Goal: Task Accomplishment & Management: Use online tool/utility

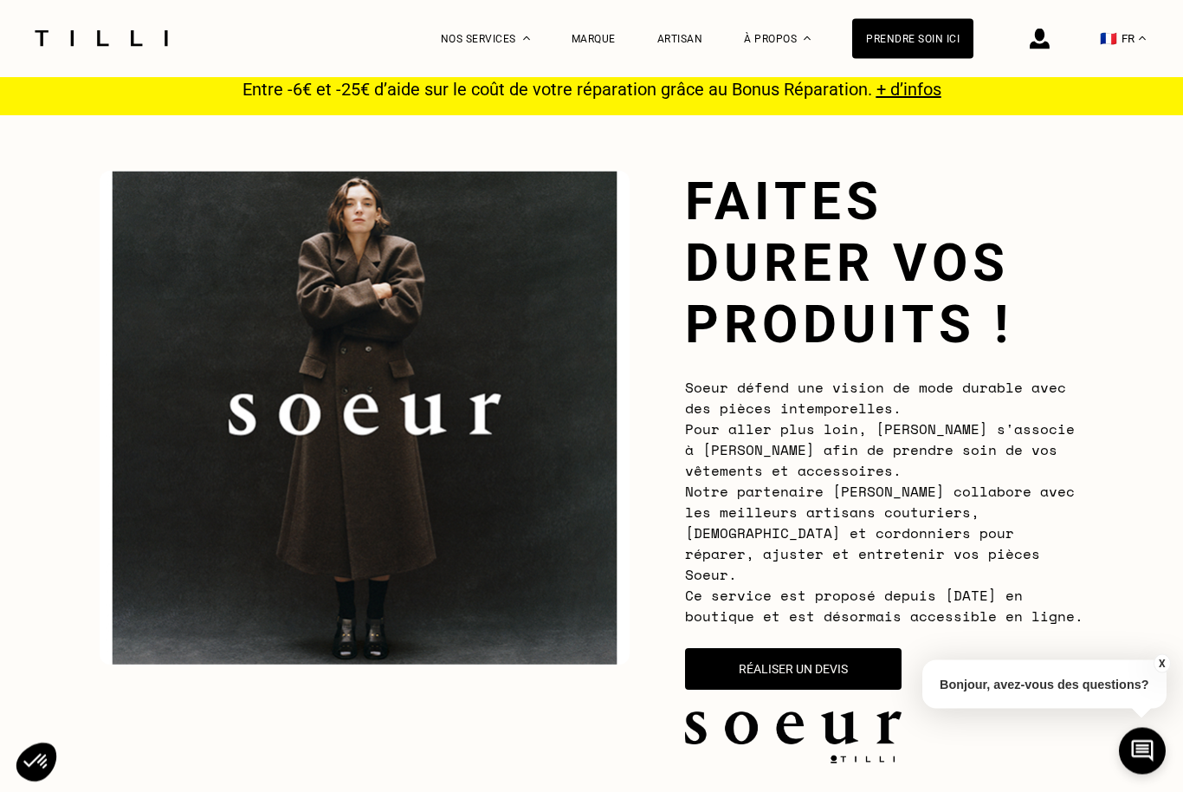
scroll to position [14, 0]
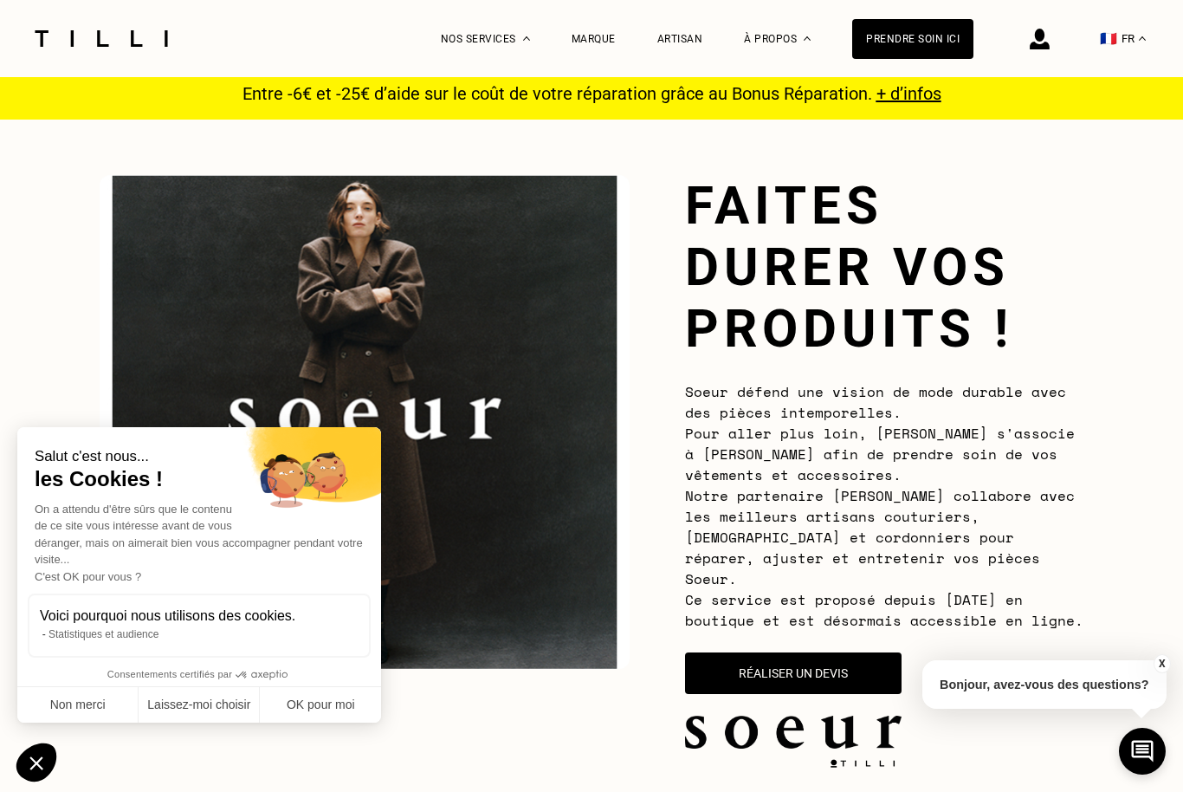
click at [853, 652] on button "Réaliser un devis" at bounding box center [793, 673] width 217 height 42
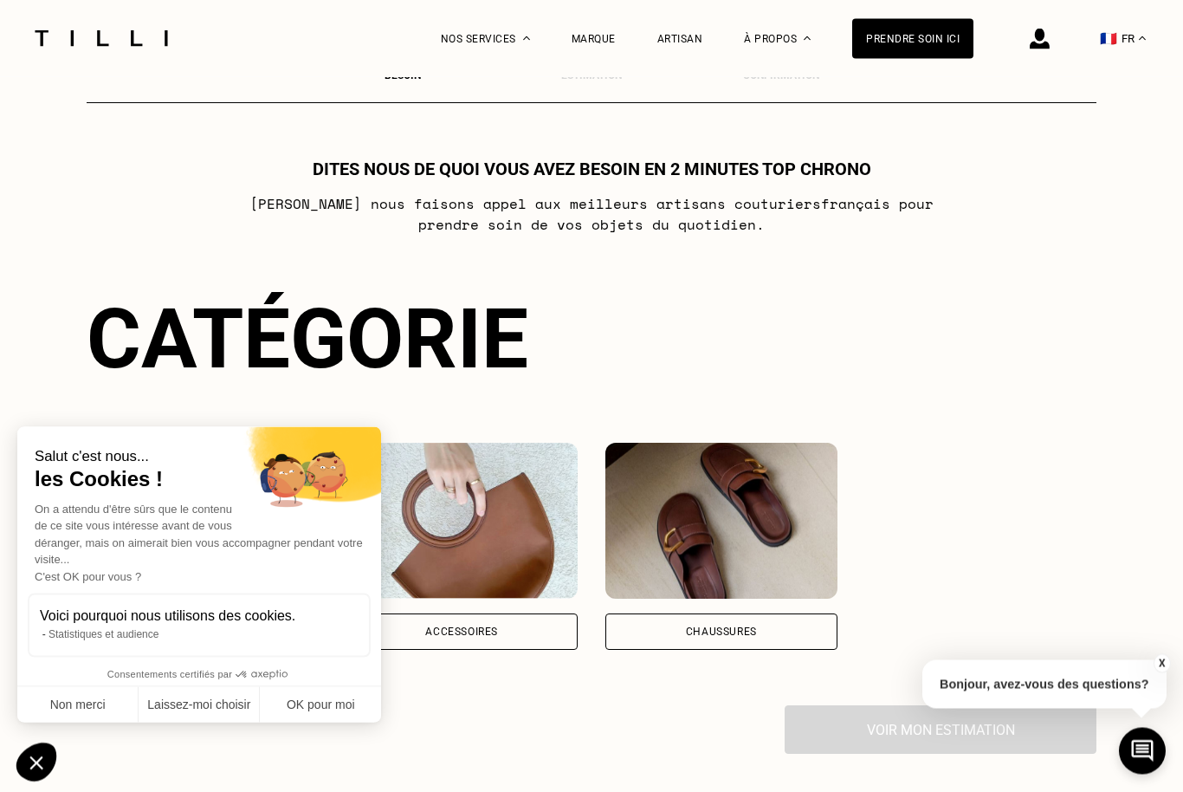
scroll to position [1018, 0]
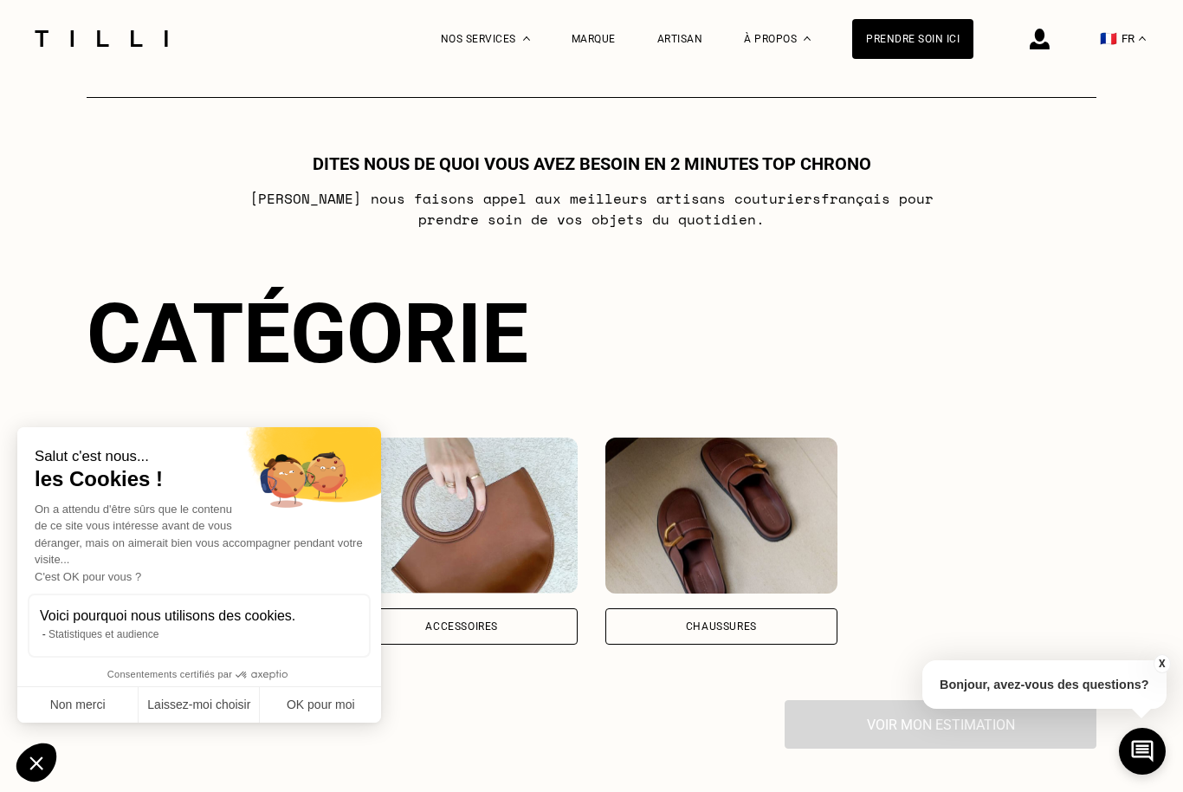
click at [73, 698] on button "Non merci" at bounding box center [77, 705] width 121 height 36
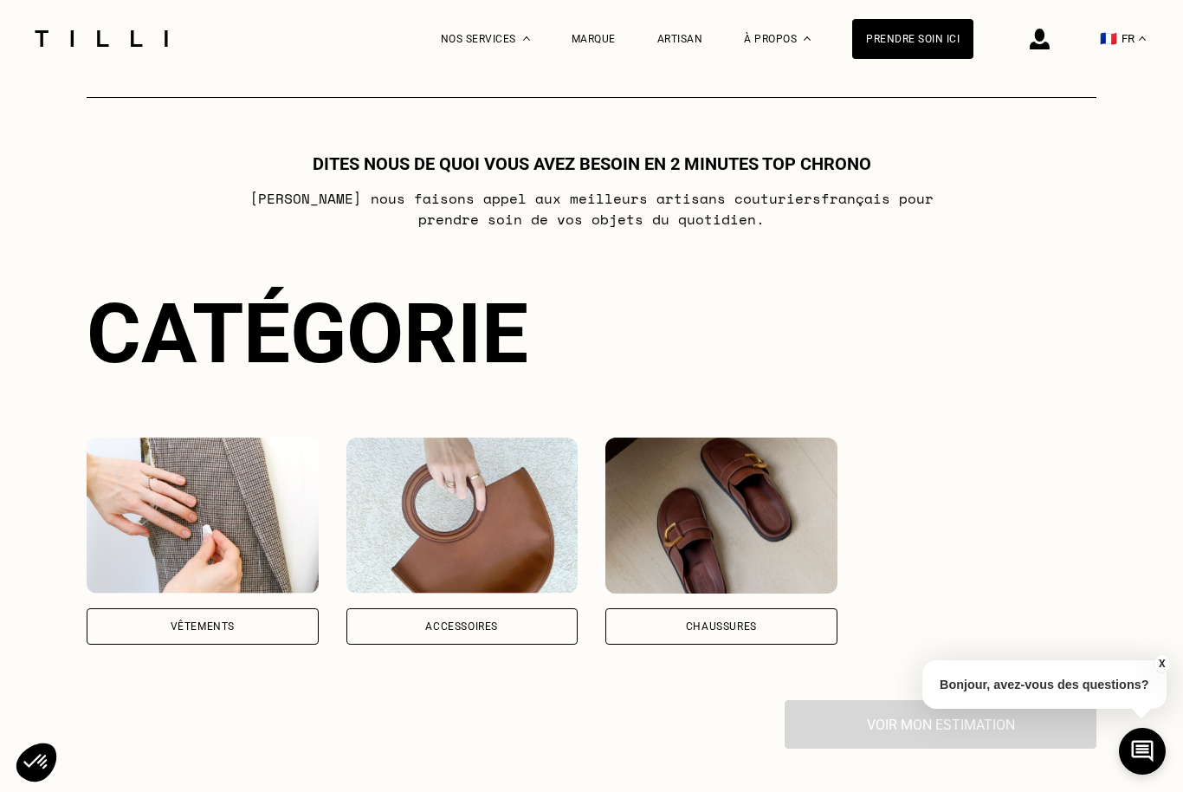
click at [256, 620] on div "Vêtements" at bounding box center [203, 626] width 232 height 36
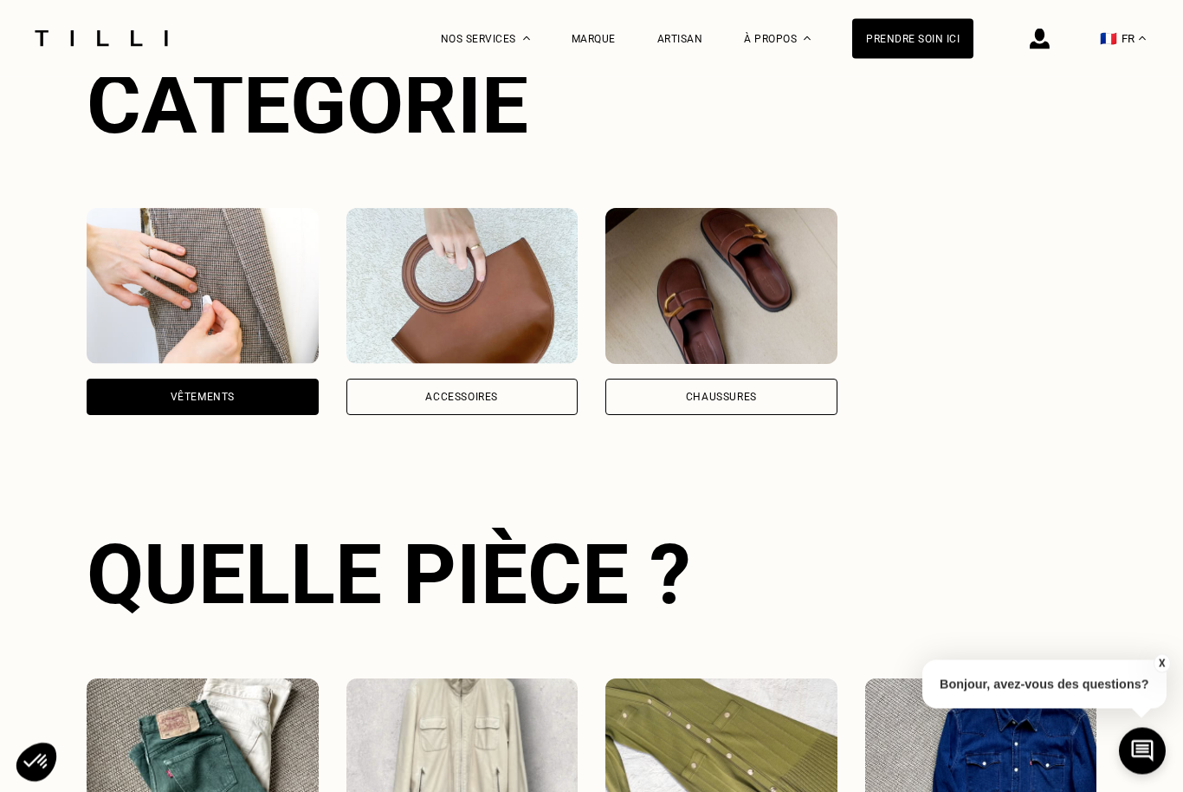
scroll to position [1592, 0]
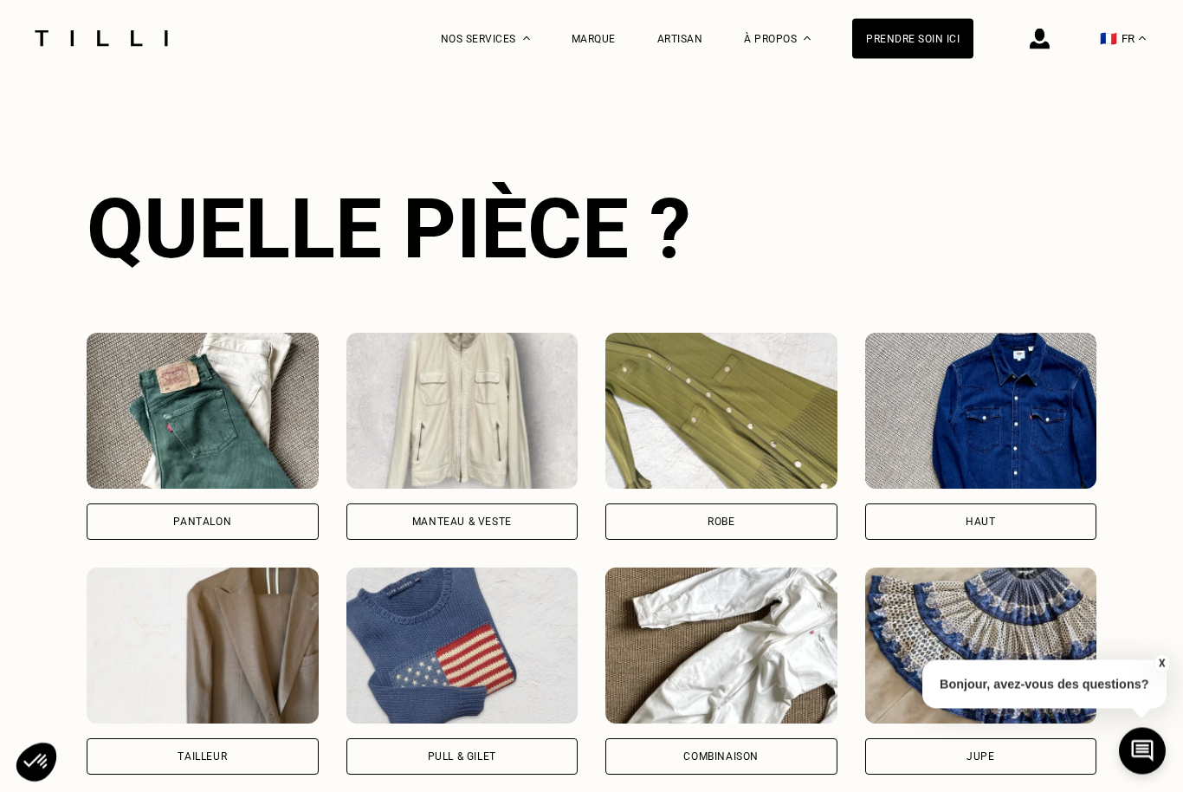
click at [544, 510] on div "Manteau & Veste" at bounding box center [463, 522] width 232 height 36
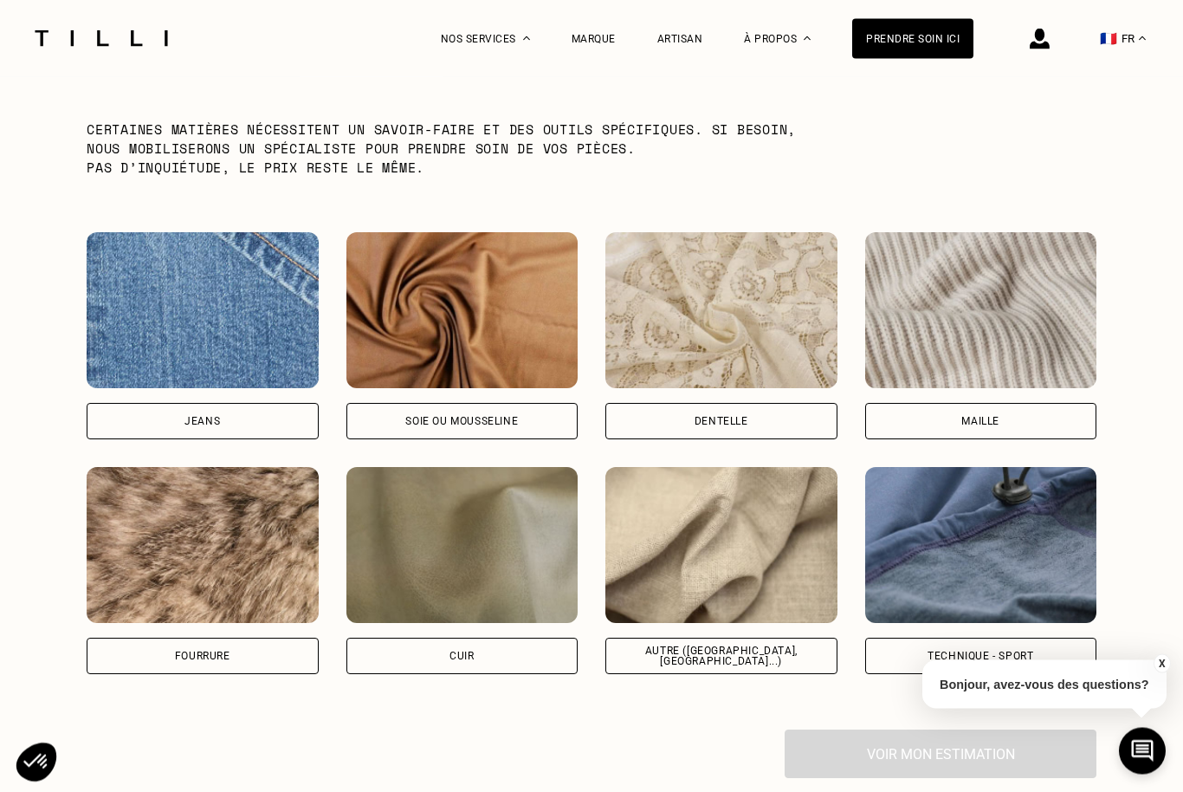
scroll to position [2746, 0]
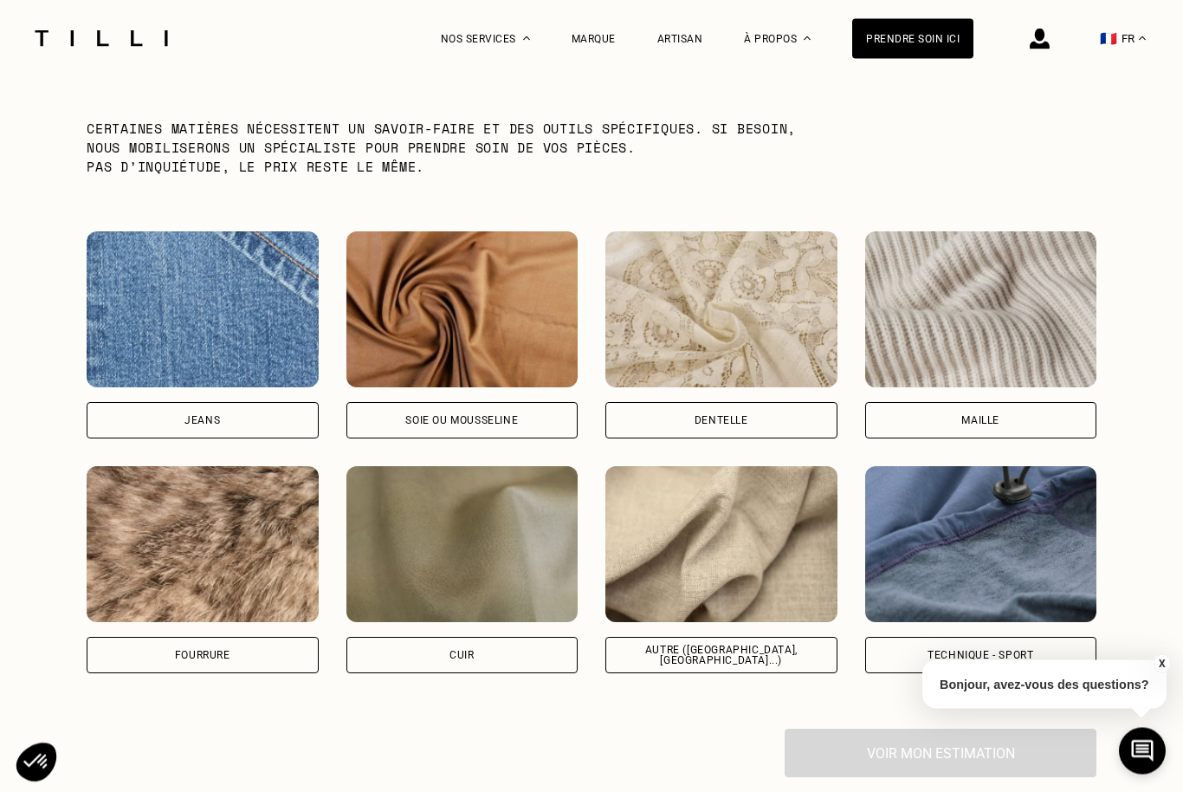
click at [785, 646] on div "Autre ([GEOGRAPHIC_DATA], [GEOGRAPHIC_DATA]...)" at bounding box center [721, 655] width 203 height 21
select select "FR"
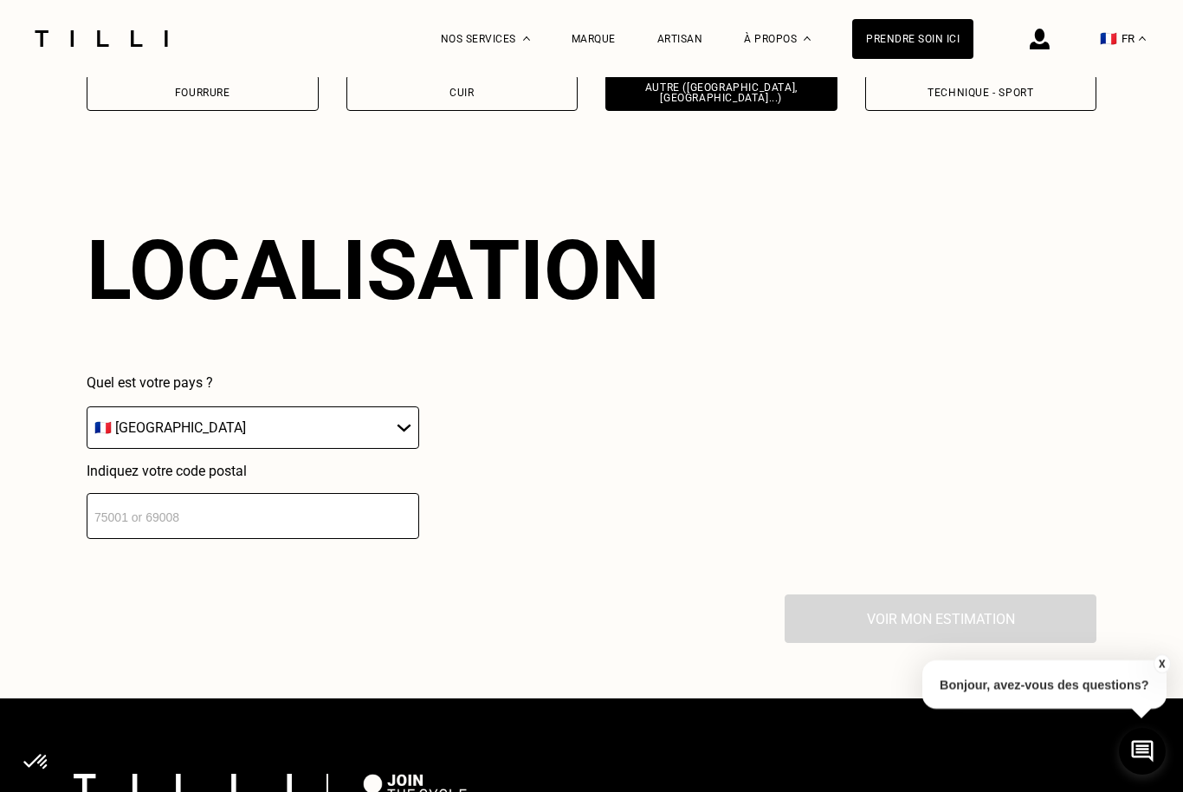
scroll to position [3357, 0]
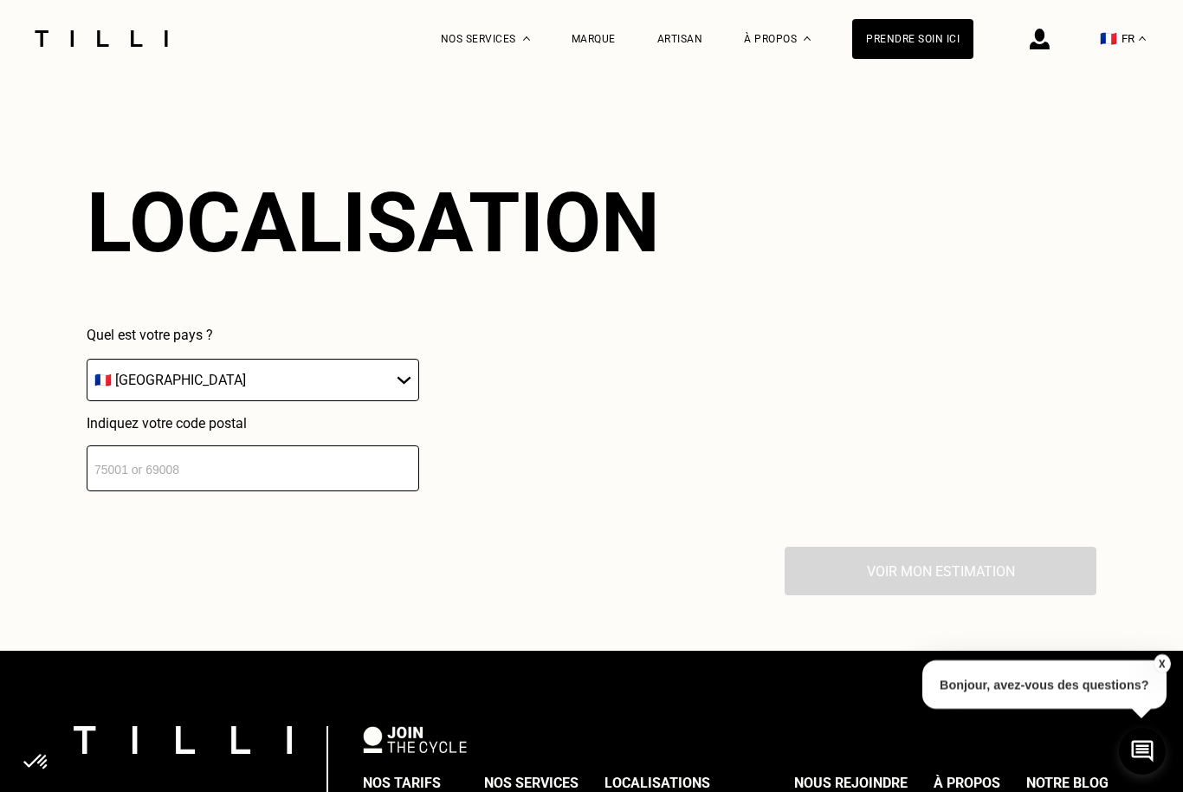
click at [358, 481] on input "number" at bounding box center [253, 468] width 333 height 46
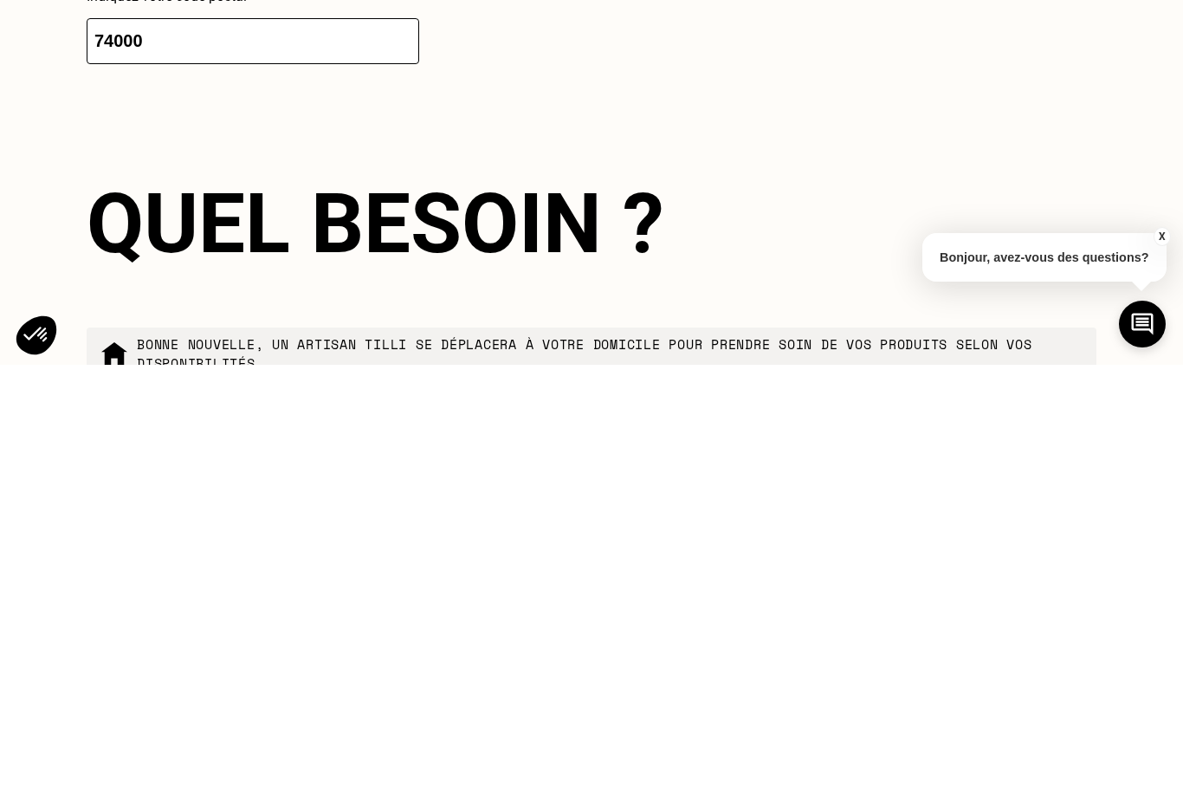
scroll to position [3364, 0]
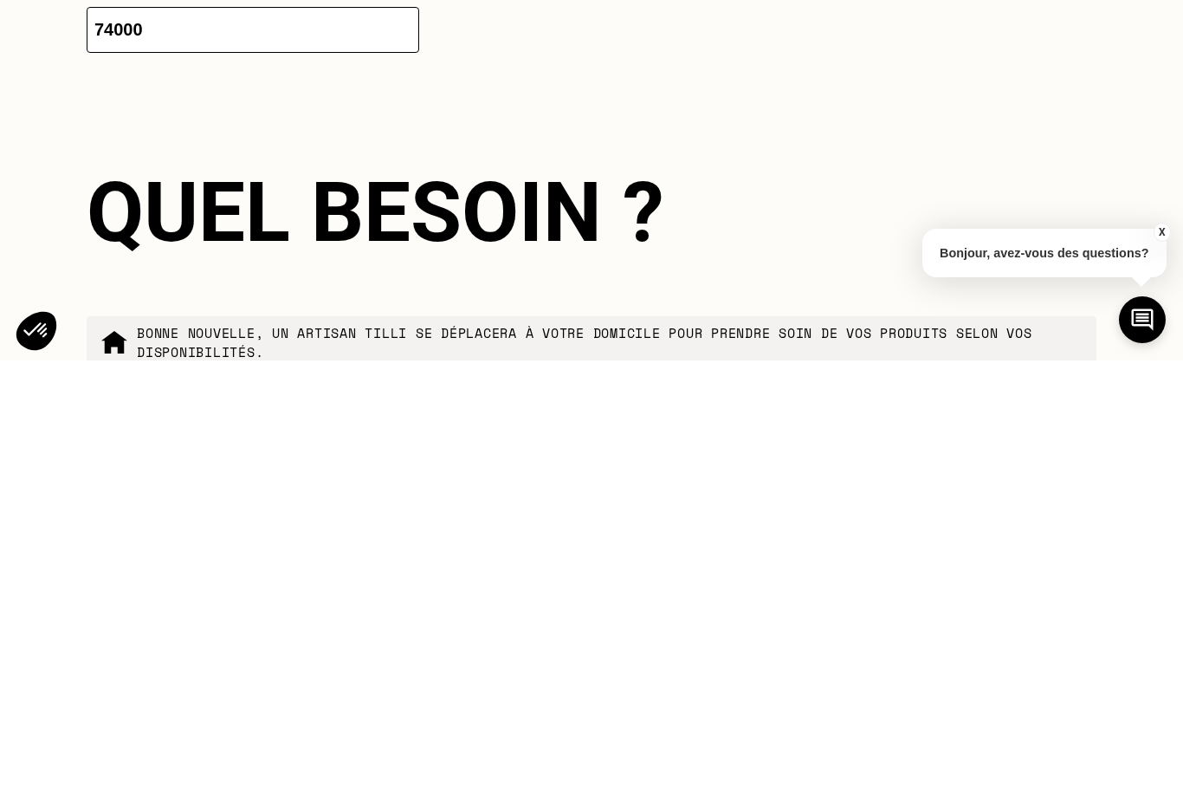
type input "74000"
click at [989, 540] on div "Quel besoin ? Bonne nouvelle, un artisan tilli se déplacera à votre domicile po…" at bounding box center [592, 761] width 1010 height 442
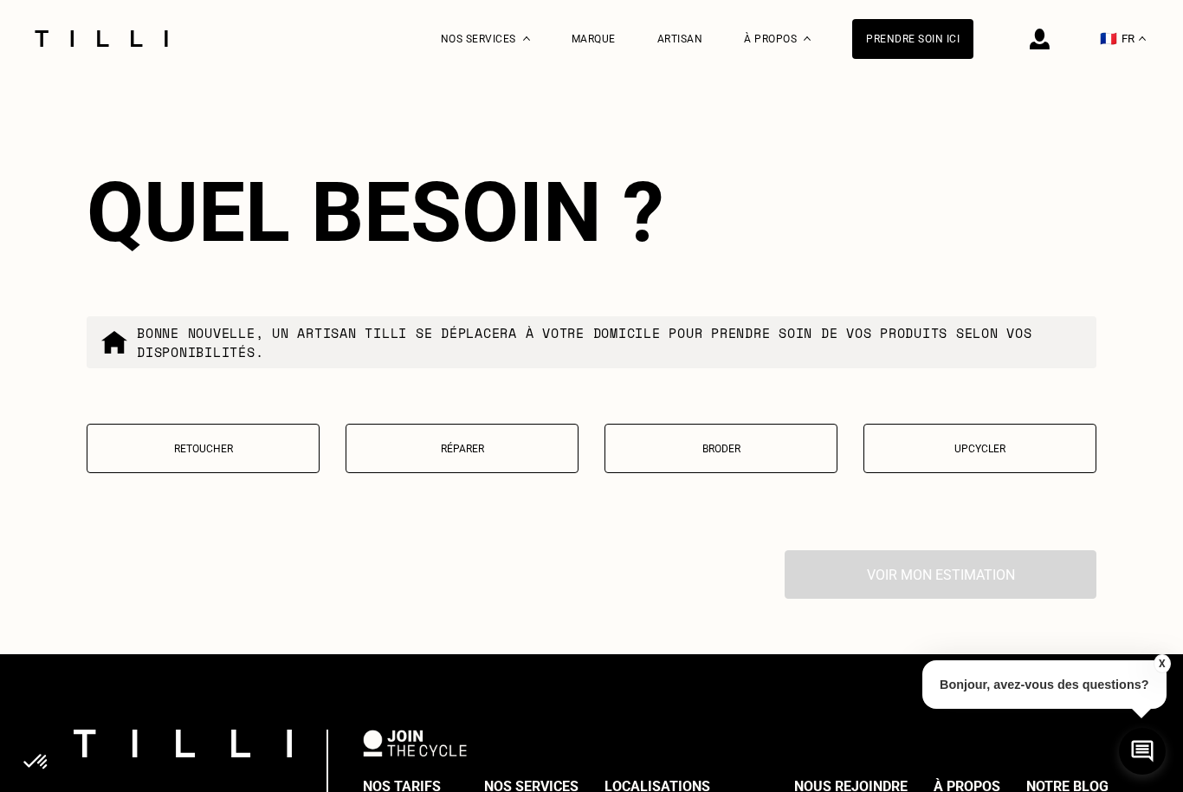
click at [256, 463] on button "Retoucher" at bounding box center [203, 448] width 233 height 49
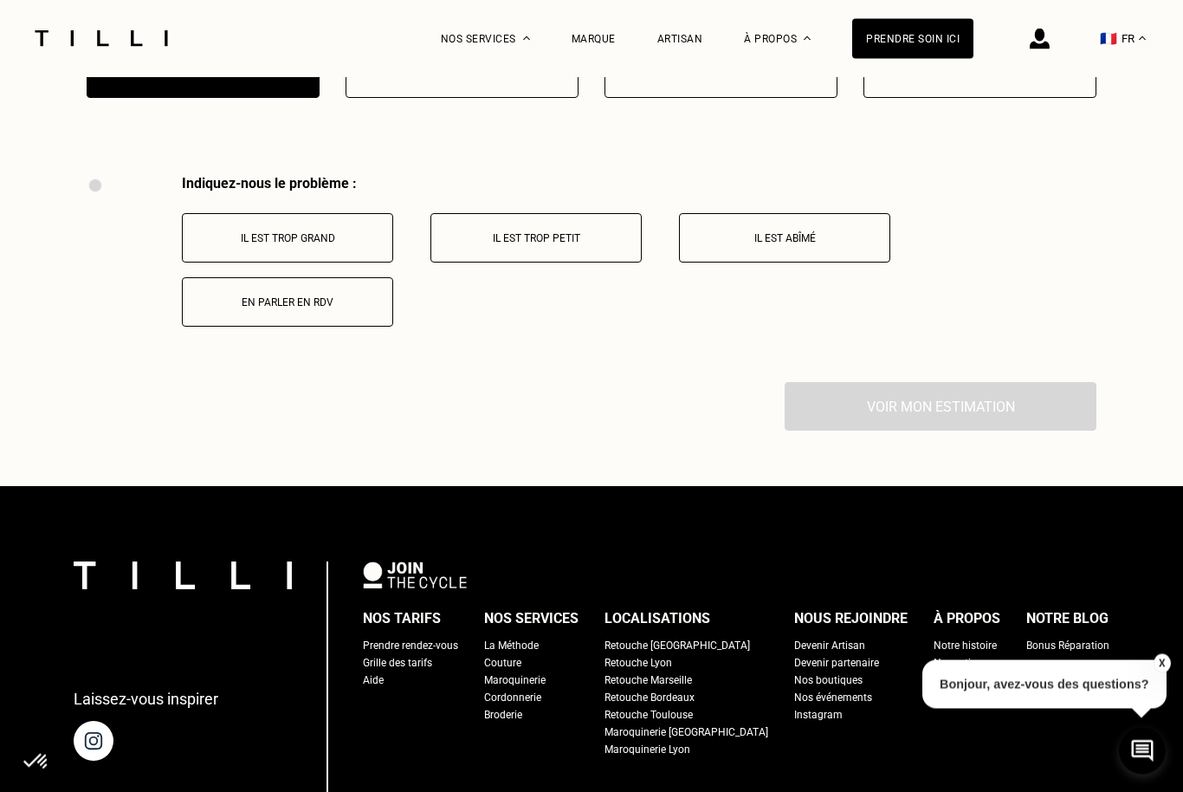
scroll to position [4241, 0]
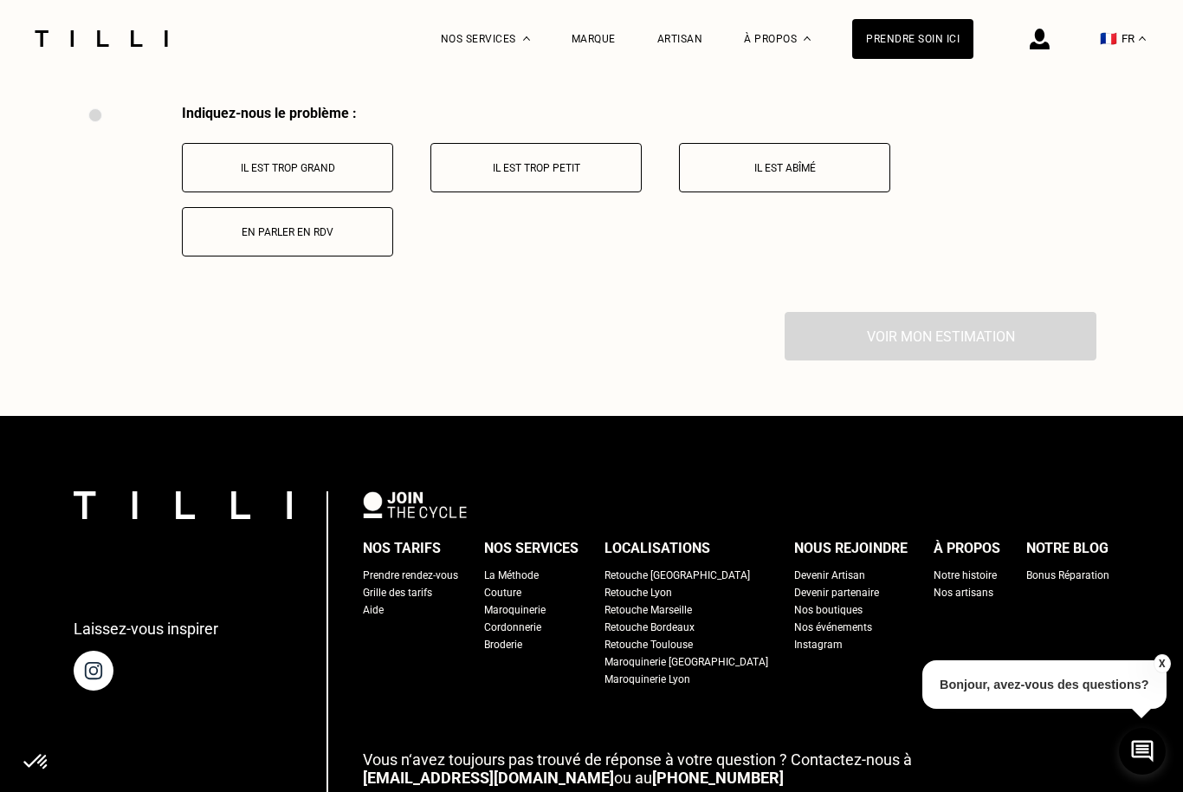
click at [355, 166] on p "Il est trop grand" at bounding box center [287, 168] width 192 height 12
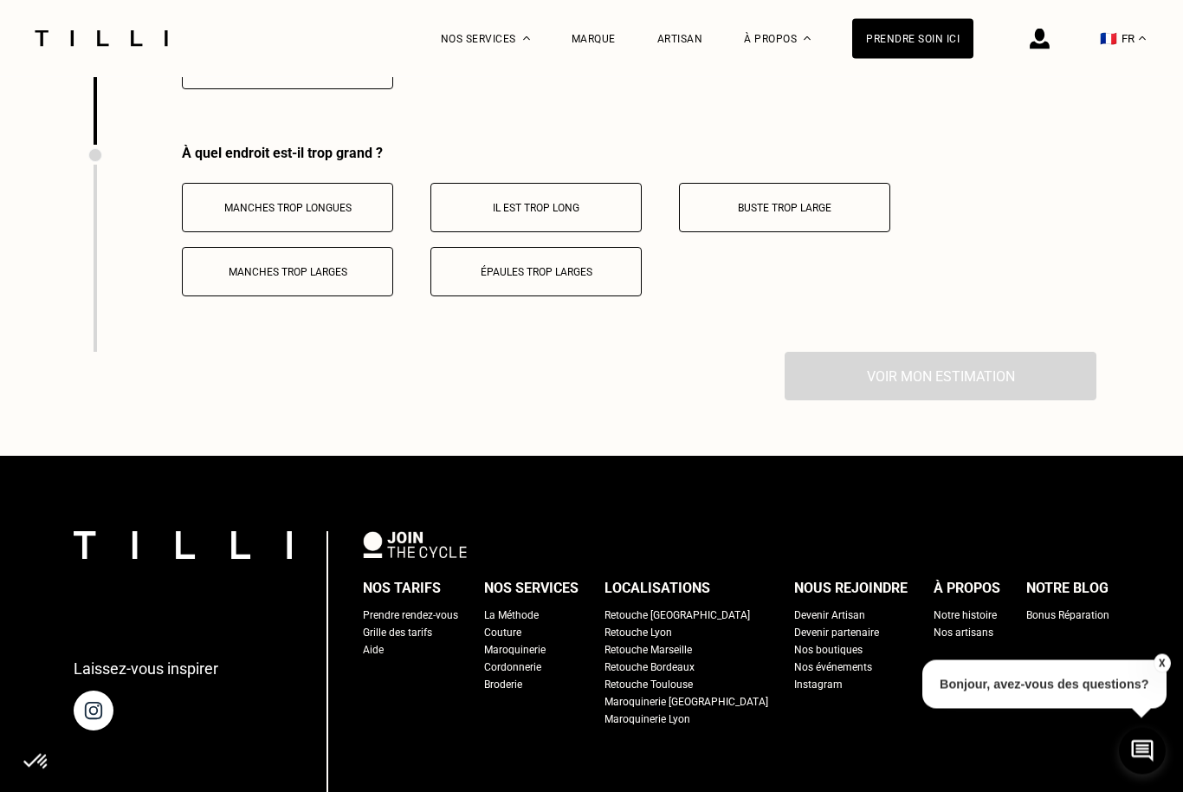
scroll to position [4448, 0]
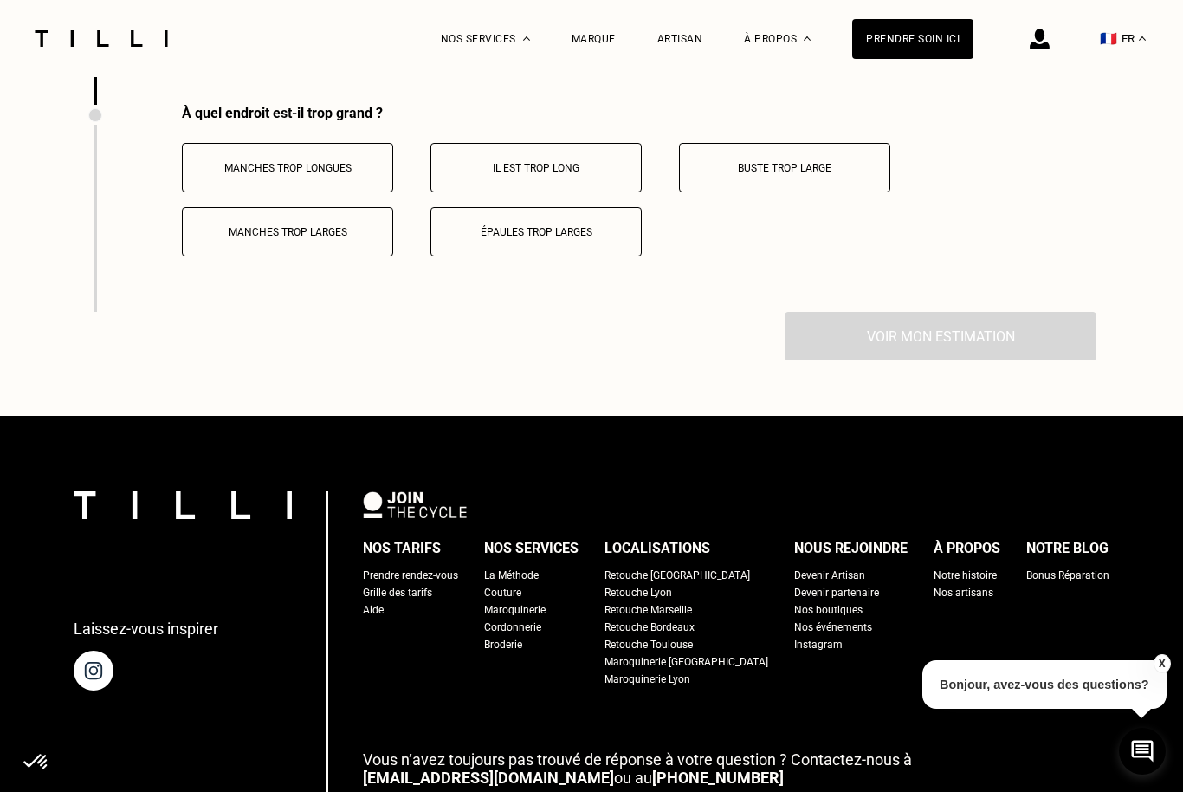
click at [612, 165] on p "Il est trop long" at bounding box center [536, 168] width 192 height 12
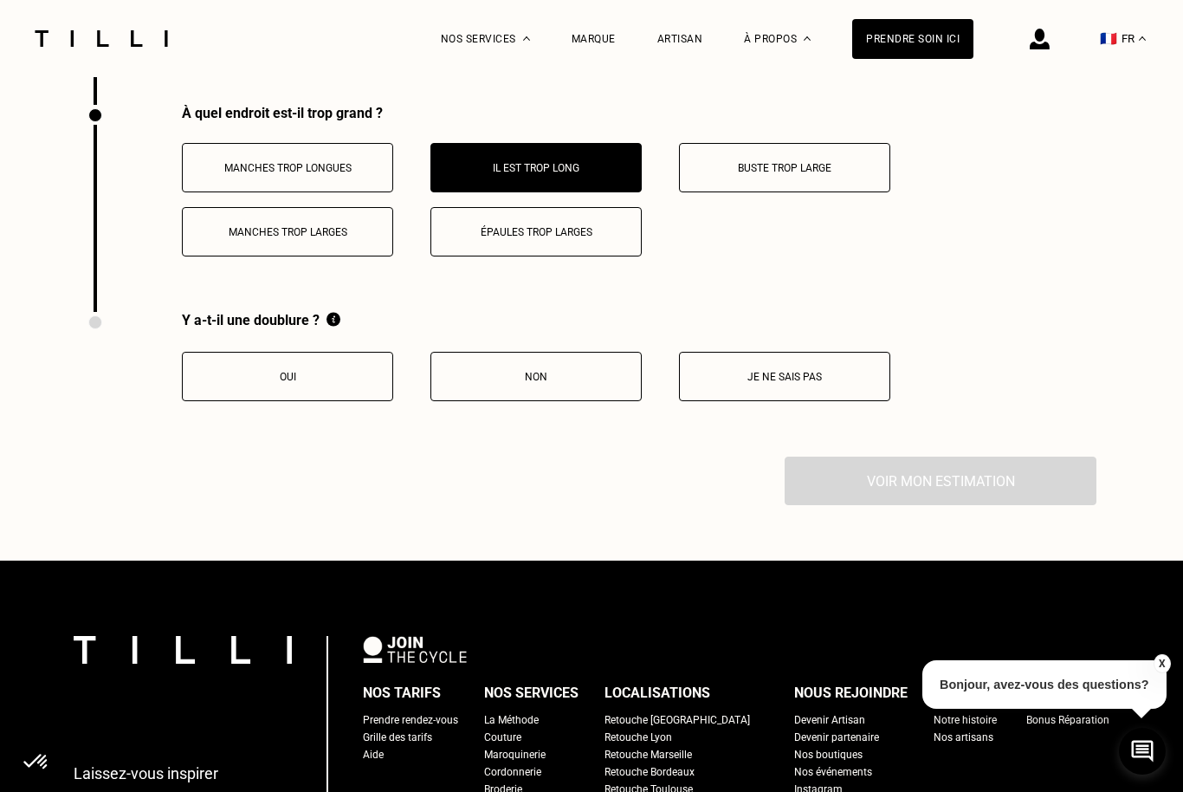
click at [825, 373] on p "Je ne sais pas" at bounding box center [785, 377] width 192 height 12
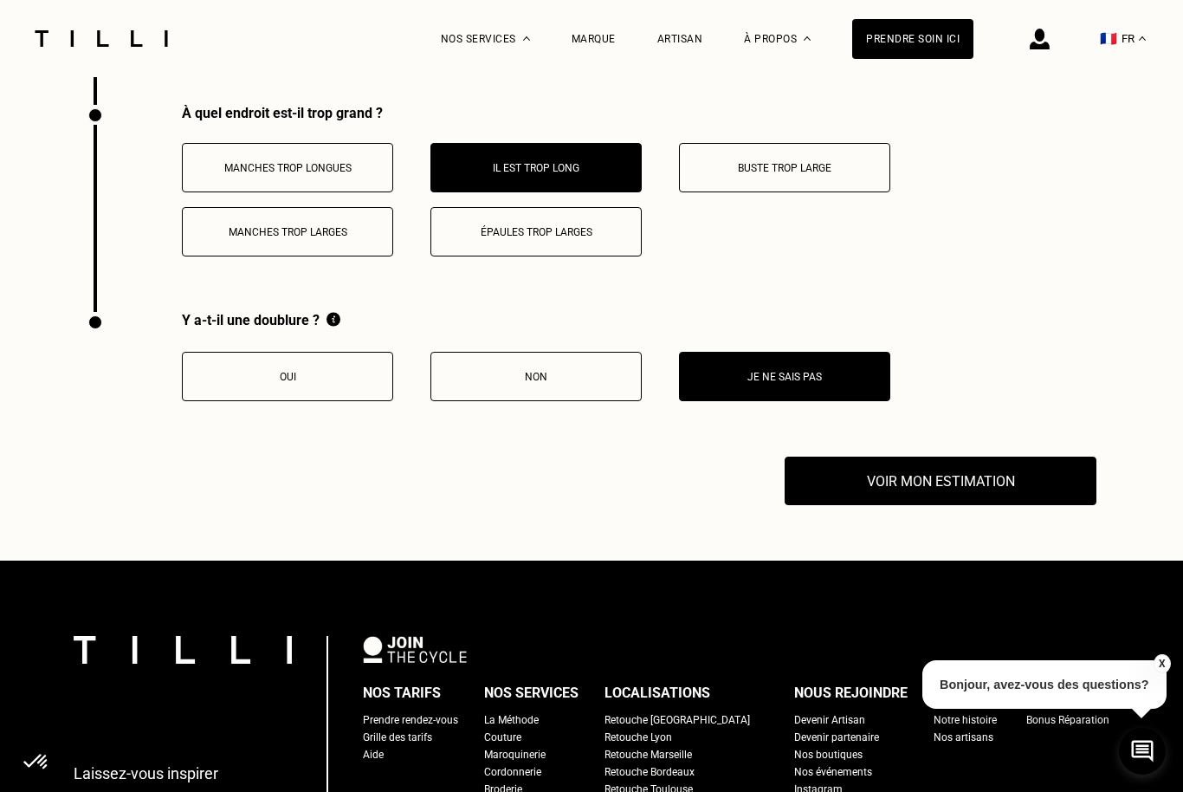
click at [987, 484] on button "Voir mon estimation" at bounding box center [941, 481] width 312 height 49
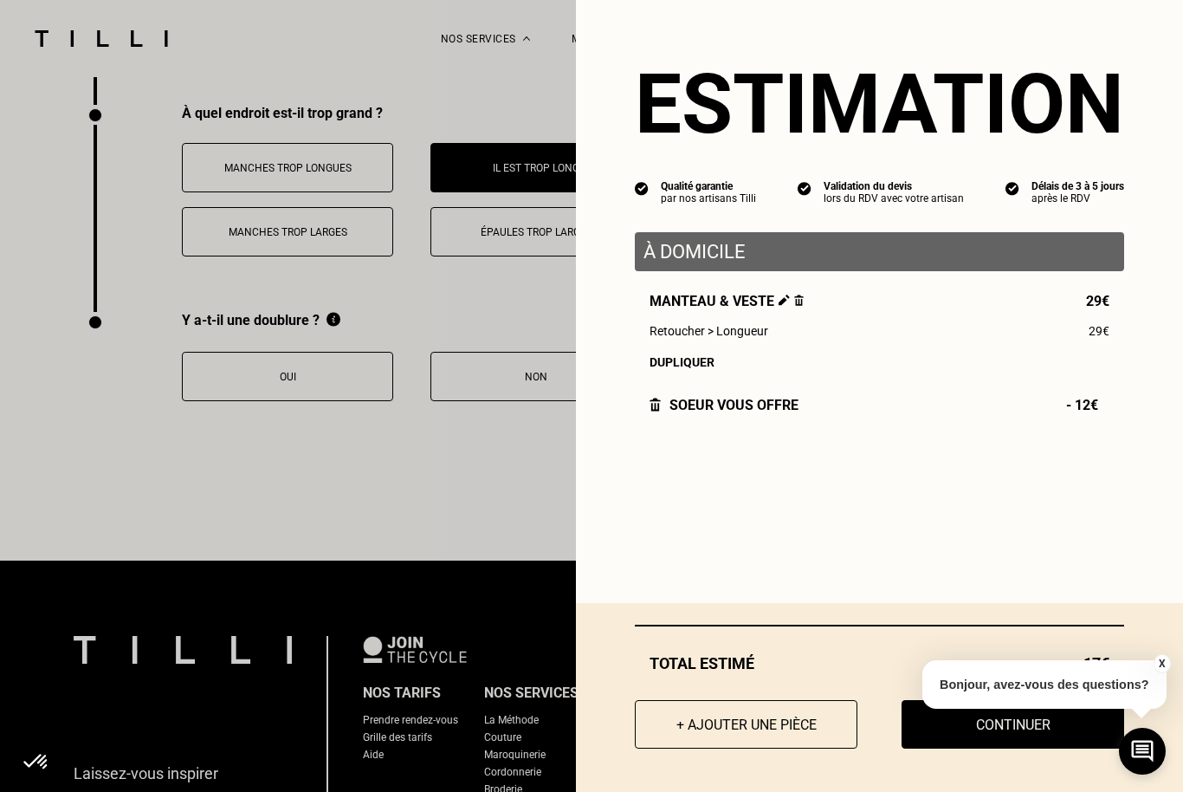
click at [1162, 673] on button "X" at bounding box center [1161, 663] width 17 height 19
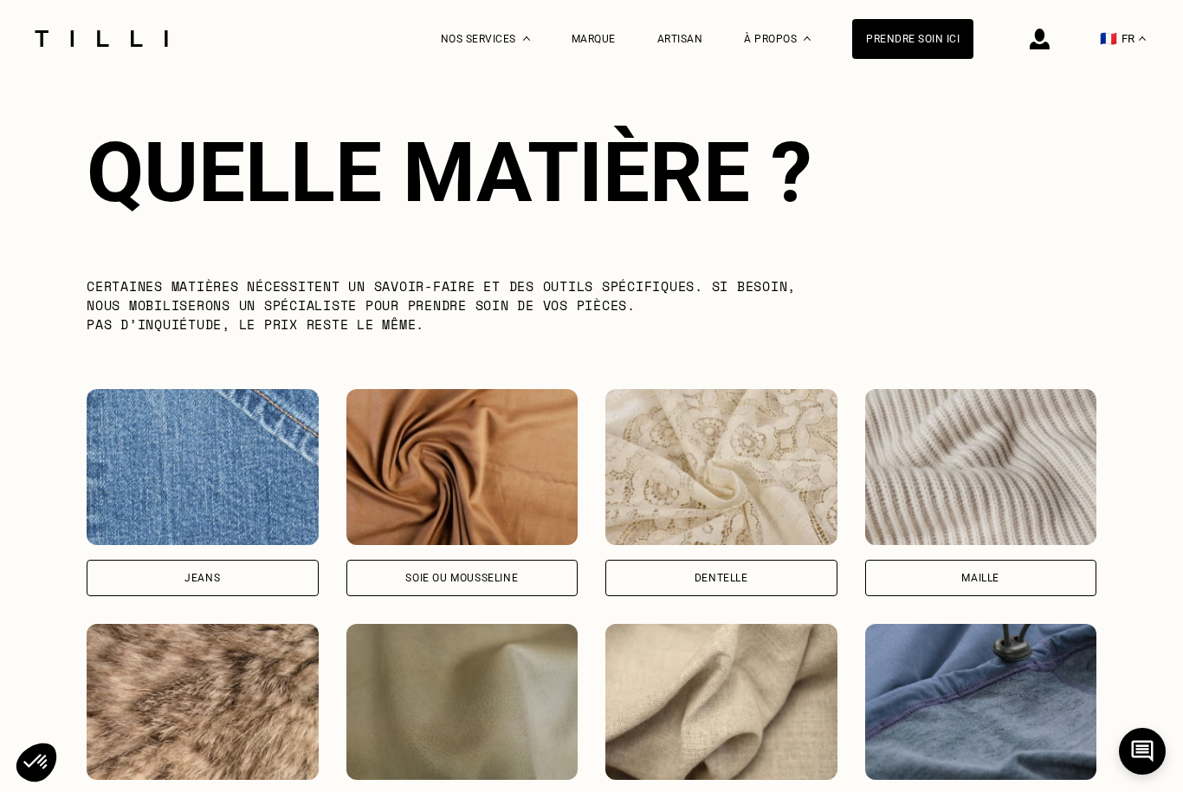
scroll to position [2590, 0]
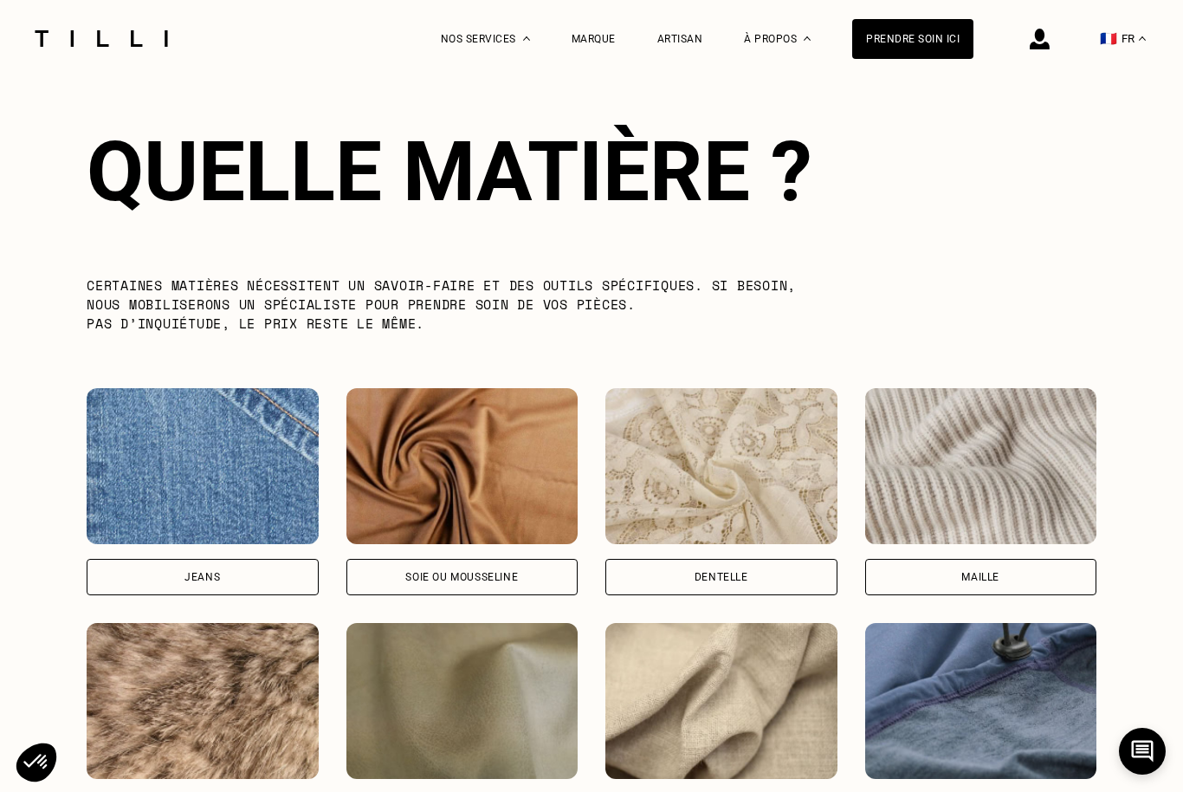
click at [1010, 503] on img at bounding box center [981, 466] width 232 height 156
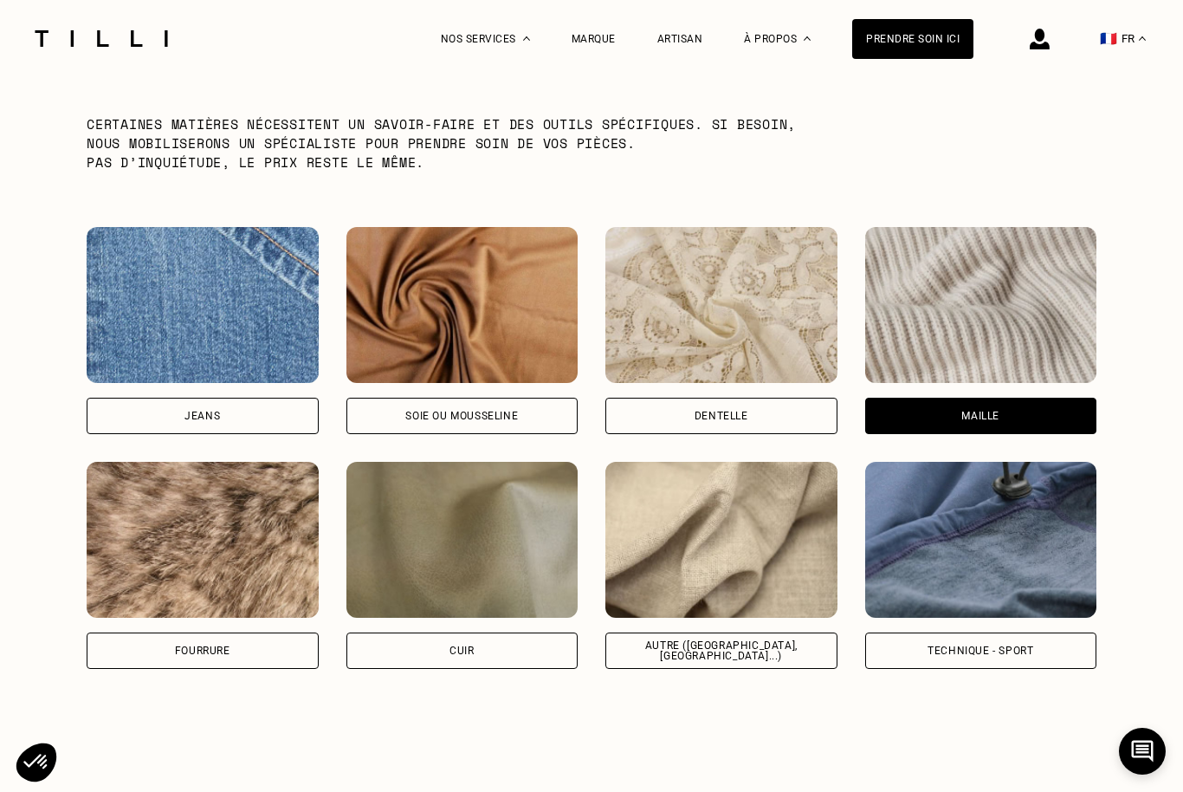
scroll to position [2744, 0]
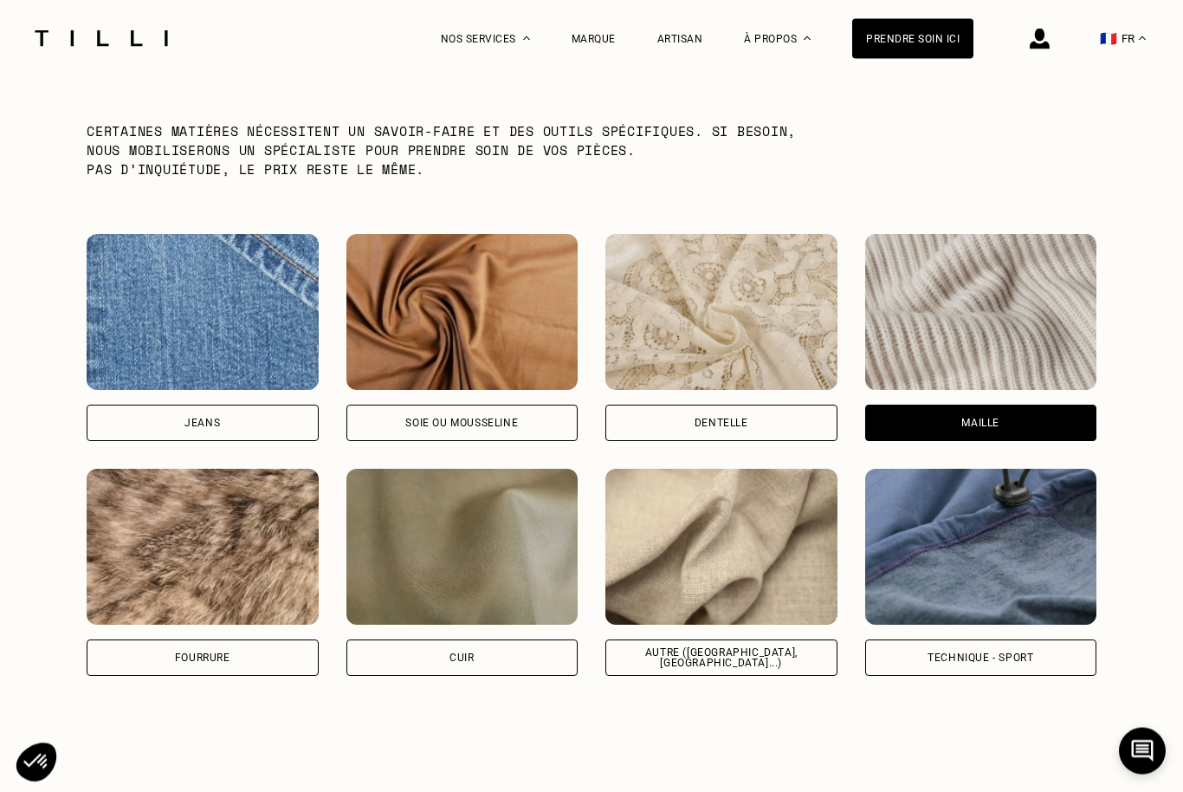
click at [793, 646] on div "Autre ([GEOGRAPHIC_DATA], [GEOGRAPHIC_DATA]...)" at bounding box center [722, 658] width 232 height 36
select select "FR"
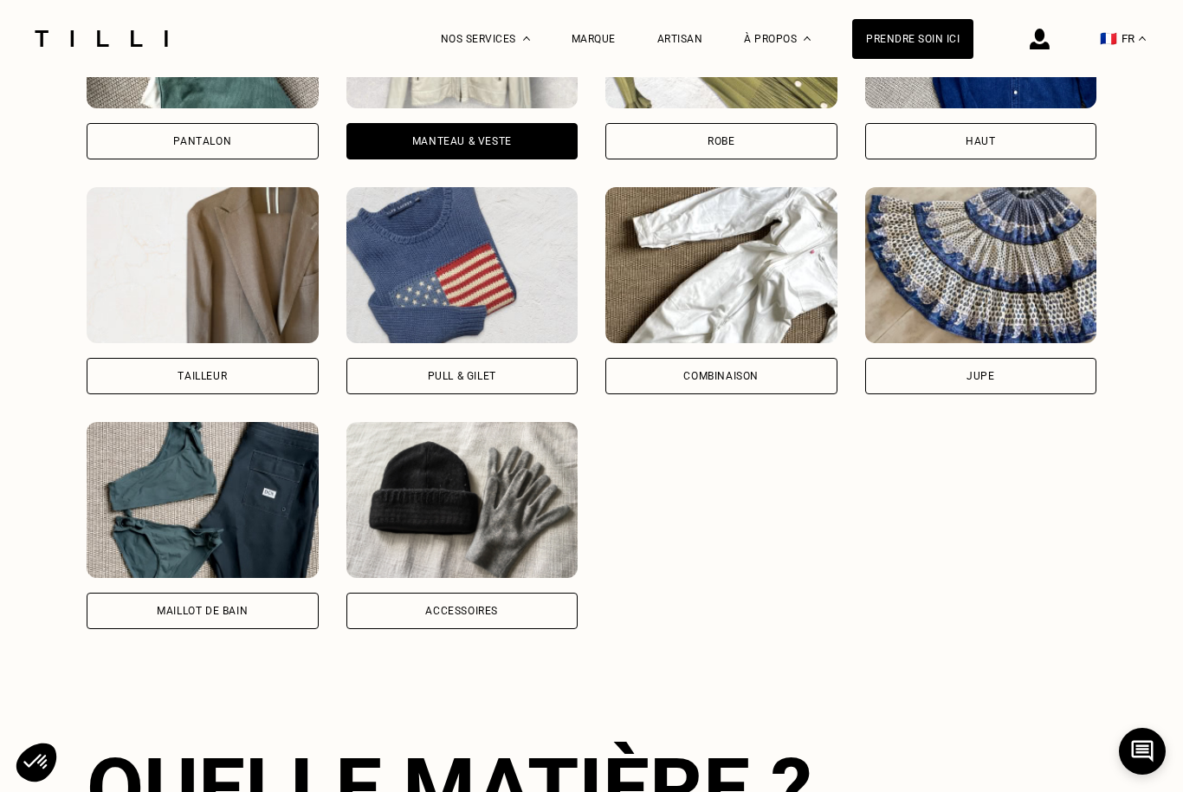
scroll to position [1943, 0]
